Goal: Check status: Check status

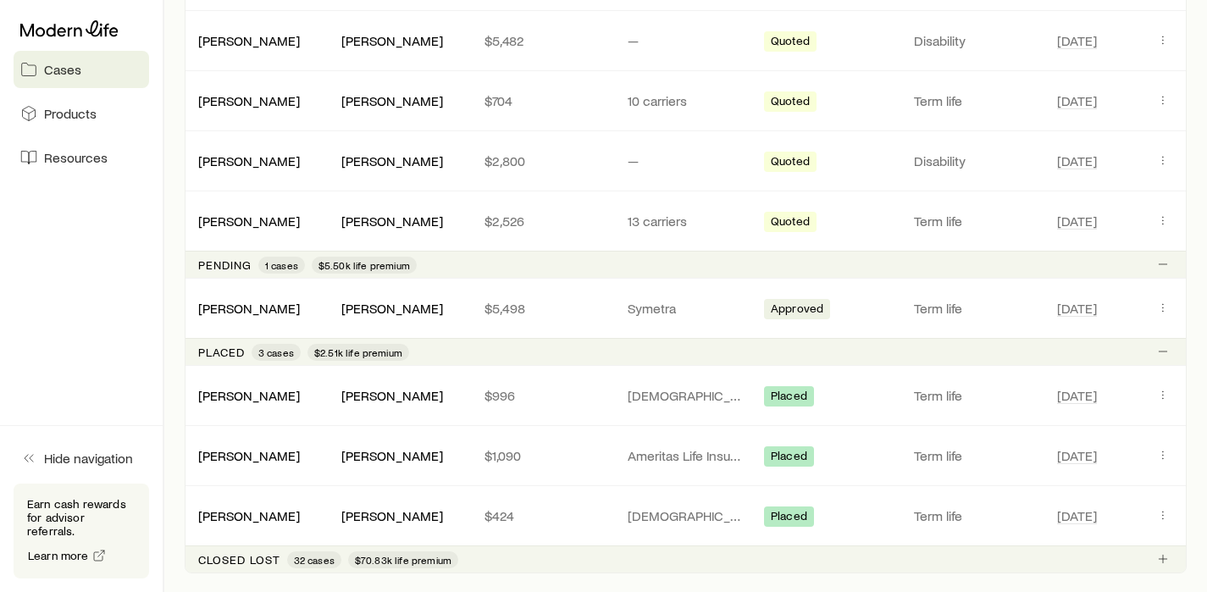
scroll to position [226, 0]
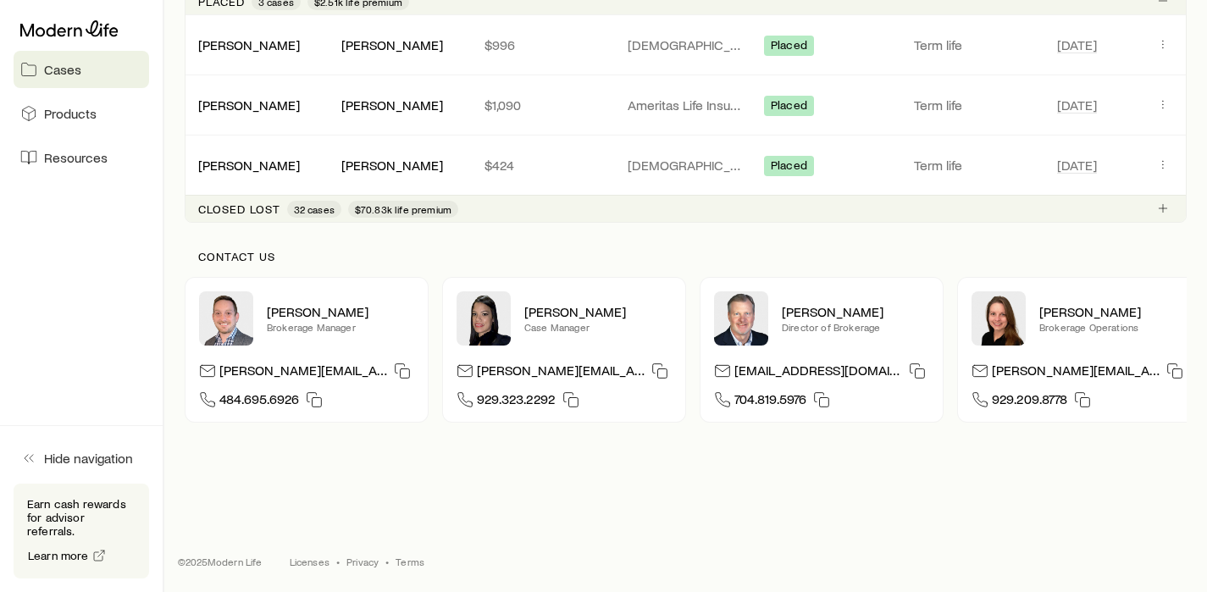
click at [307, 202] on span "32 cases" at bounding box center [314, 209] width 54 height 17
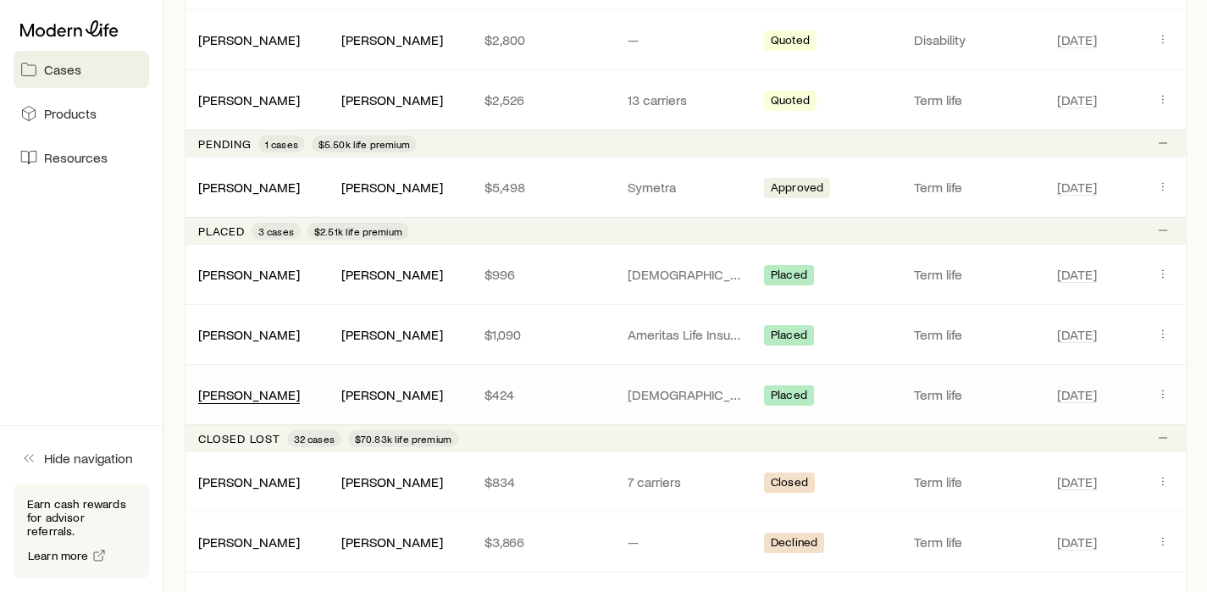
scroll to position [713, 0]
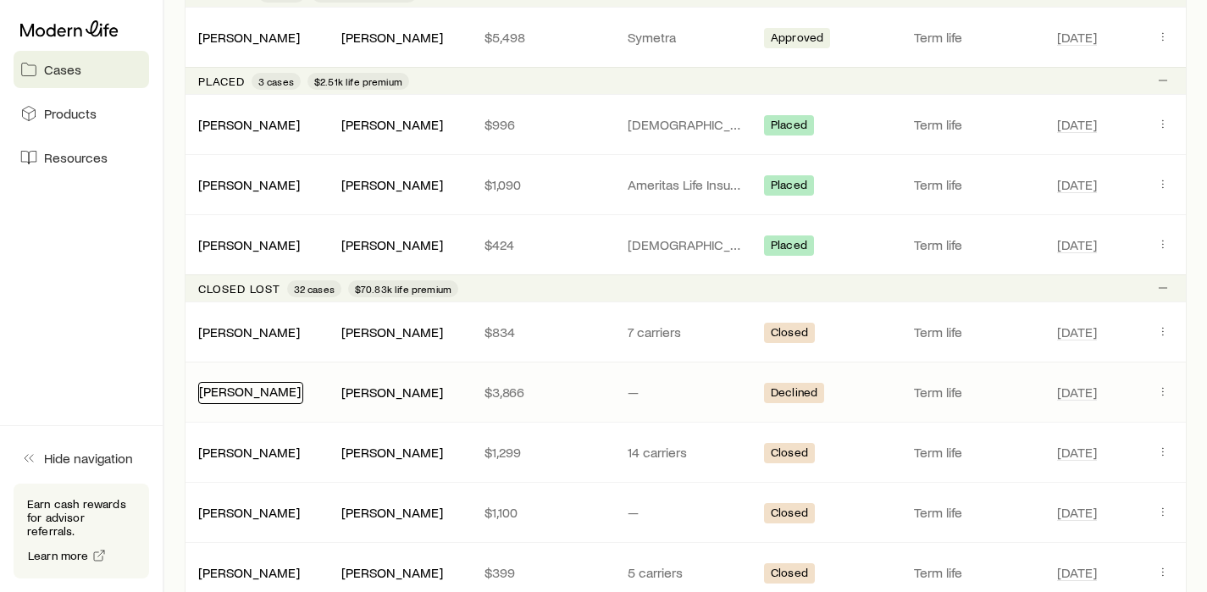
click at [246, 396] on link "[PERSON_NAME]" at bounding box center [250, 391] width 102 height 16
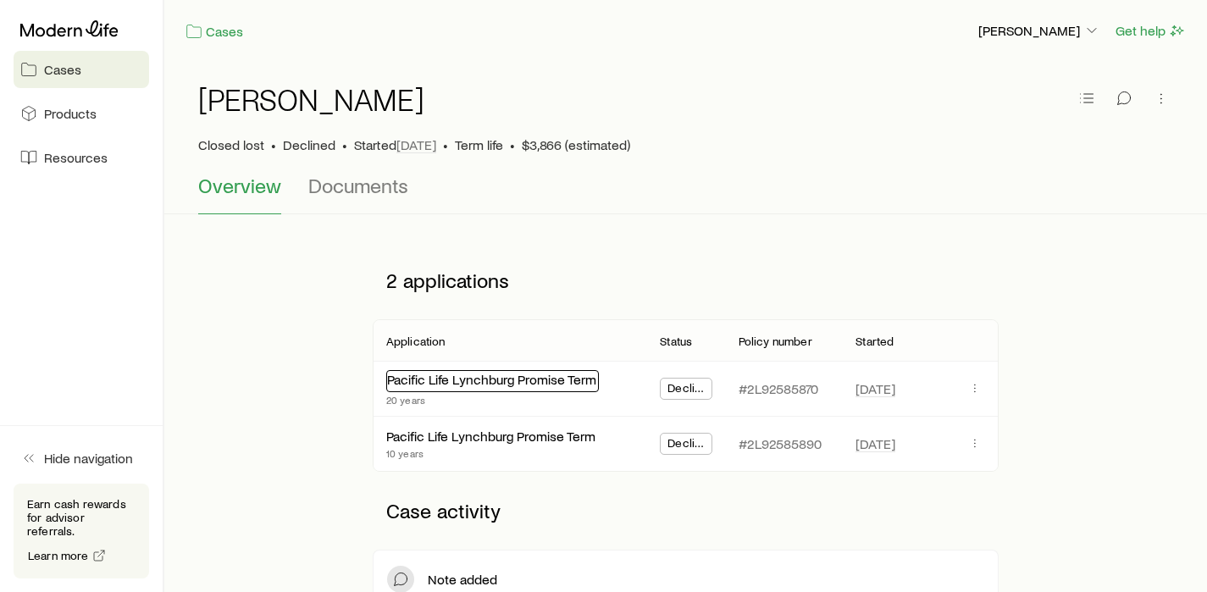
click at [439, 379] on link "Pacific Life Lynchburg Promise Term" at bounding box center [491, 379] width 209 height 16
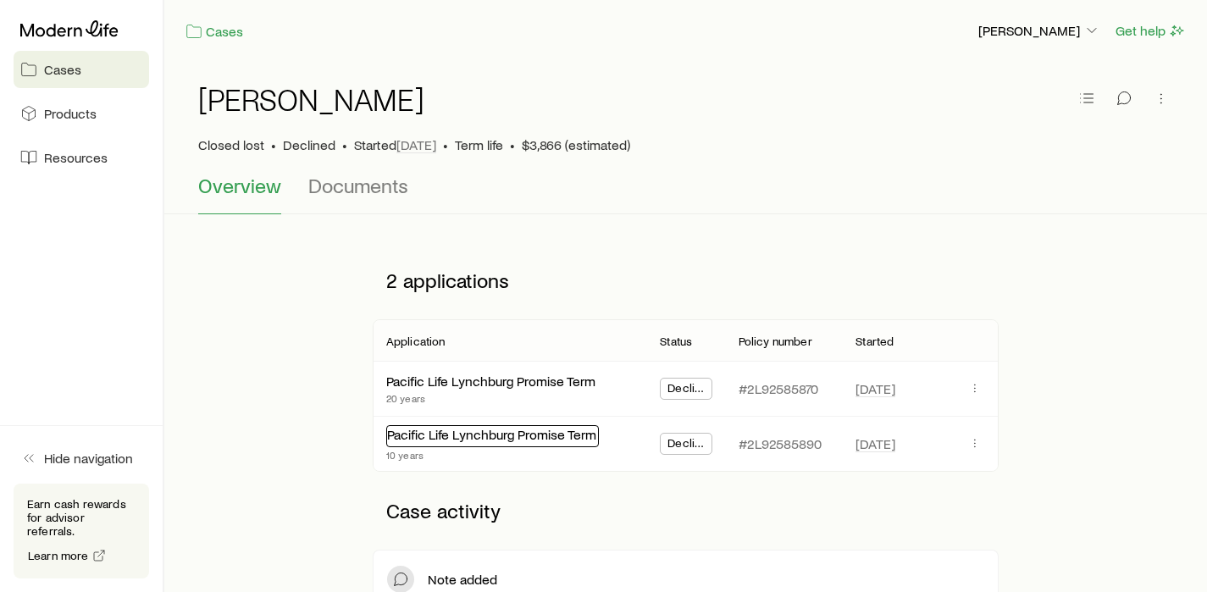
click at [429, 435] on link "Pacific Life Lynchburg Promise Term" at bounding box center [491, 434] width 209 height 16
